Goal: Task Accomplishment & Management: Manage account settings

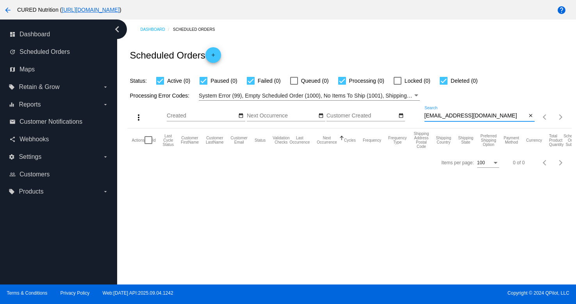
click at [463, 119] on input "[EMAIL_ADDRESS][DOMAIN_NAME]" at bounding box center [476, 116] width 102 height 6
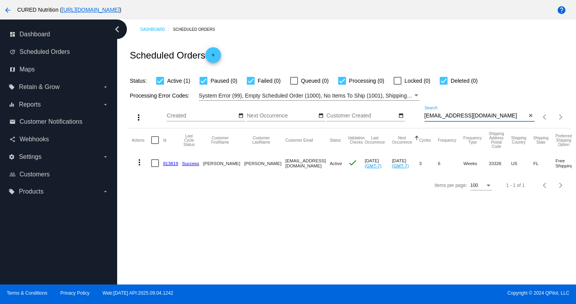
type input "[EMAIL_ADDRESS][DOMAIN_NAME]"
click at [171, 164] on link "913819" at bounding box center [170, 163] width 15 height 5
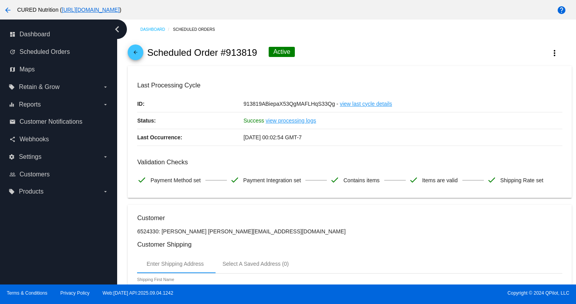
click at [135, 55] on mat-icon "arrow_back" at bounding box center [135, 54] width 9 height 9
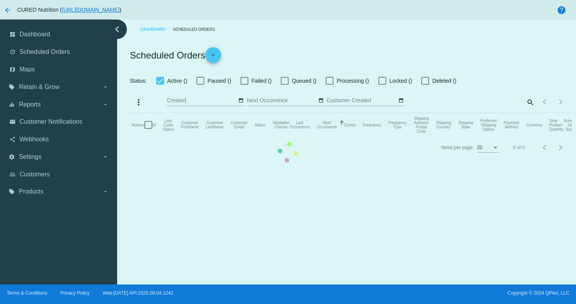
checkbox input "true"
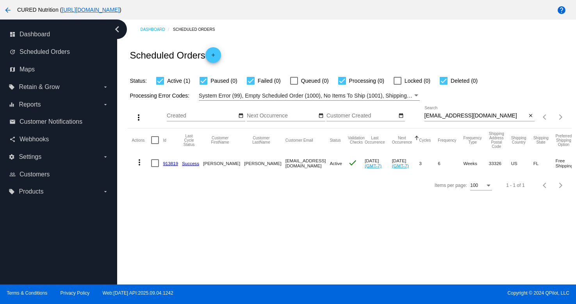
click at [462, 118] on input "[EMAIL_ADDRESS][DOMAIN_NAME]" at bounding box center [476, 116] width 102 height 6
paste input "judyavilla@y"
type input "[EMAIL_ADDRESS][DOMAIN_NAME]"
